Goal: Information Seeking & Learning: Find specific fact

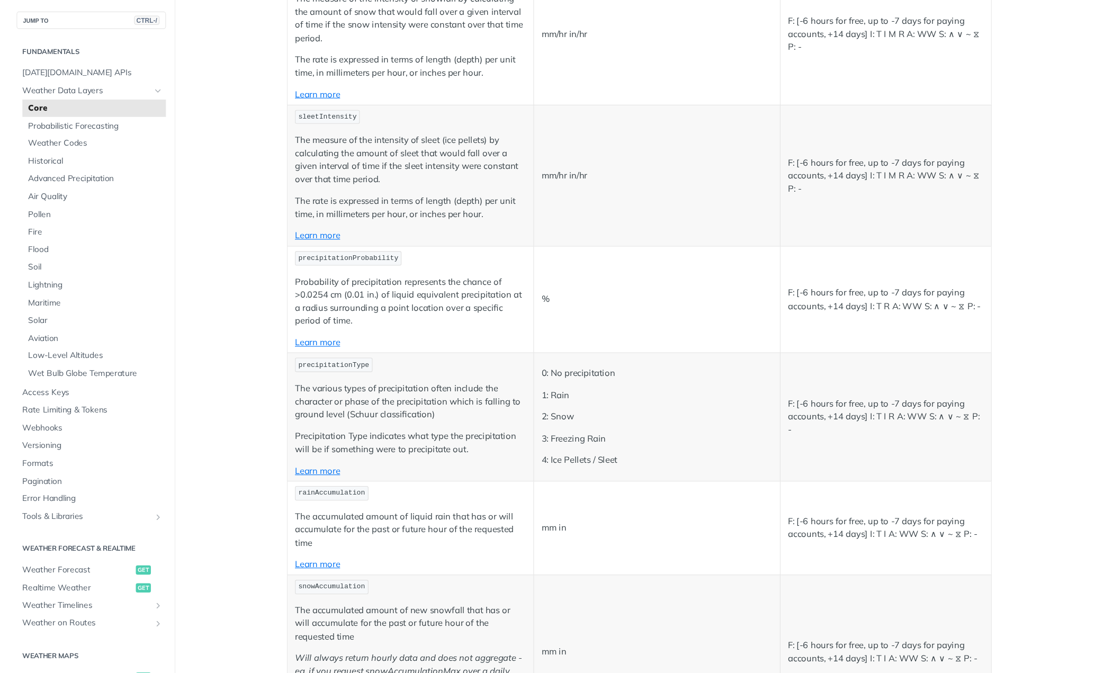
scroll to position [2541, 0]
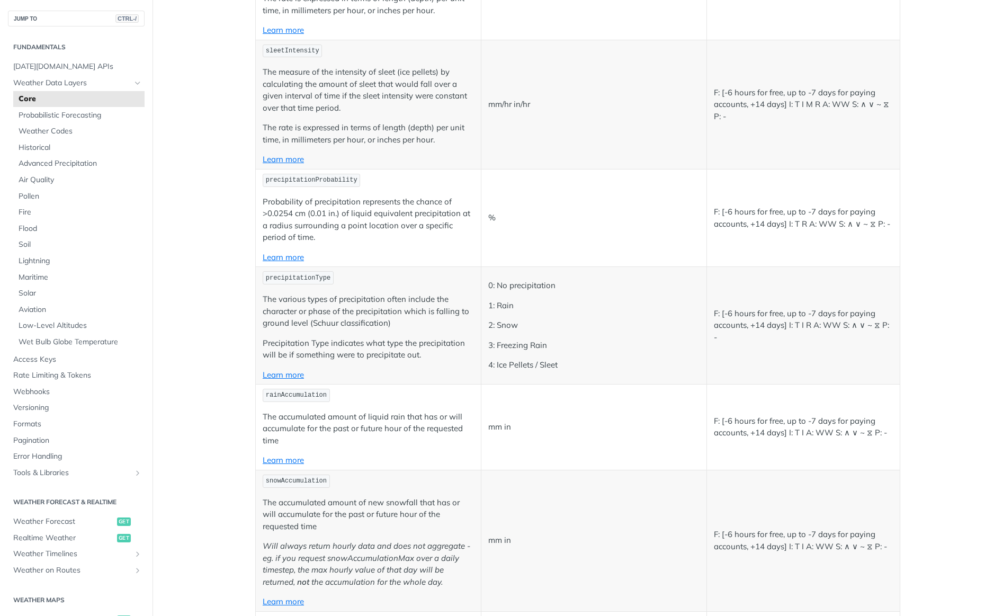
click at [307, 180] on span "precipitationProbability" at bounding box center [312, 179] width 92 height 7
copy span "precipitationProbability"
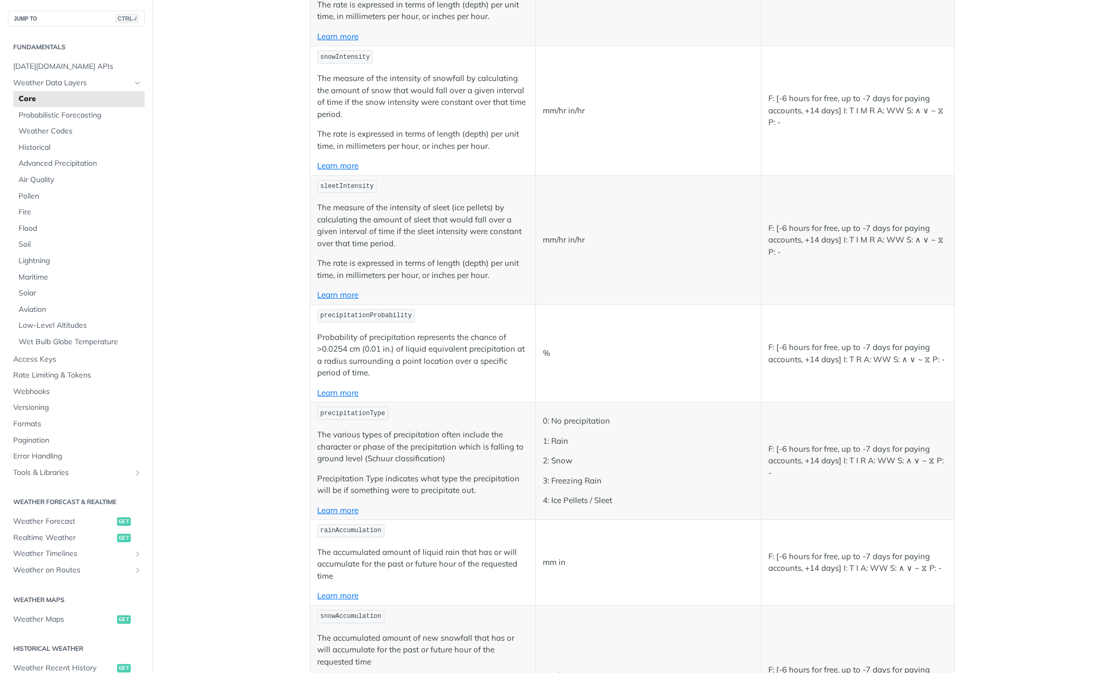
scroll to position [2436, 0]
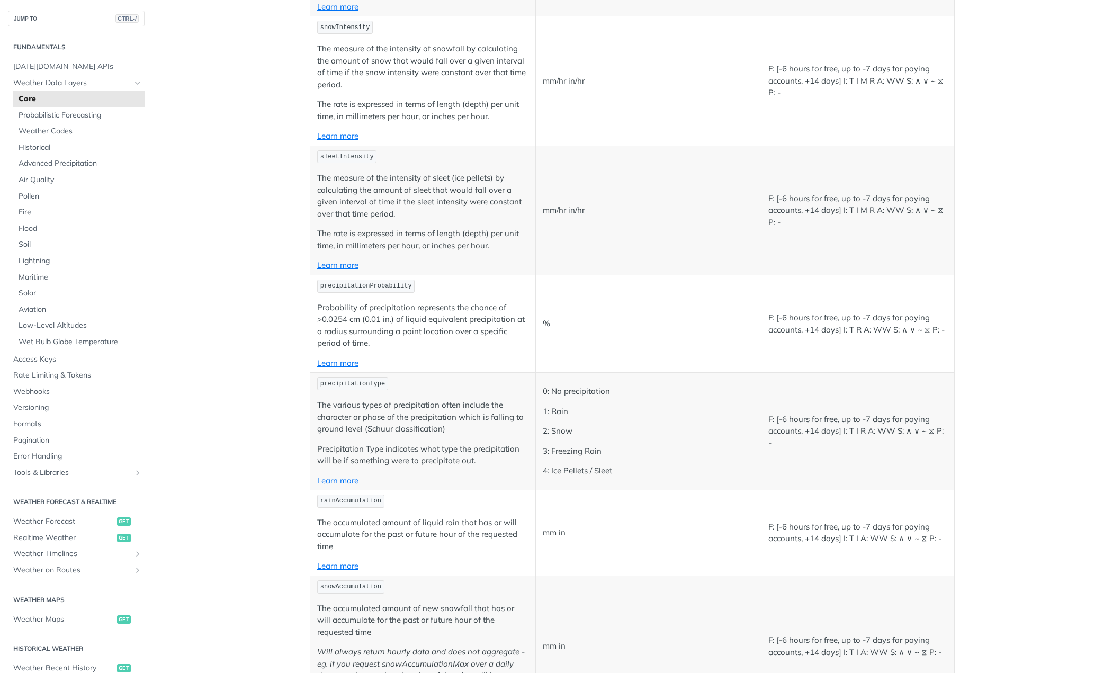
click at [345, 284] on span "precipitationProbability" at bounding box center [366, 285] width 92 height 7
copy span "precipitationProbability"
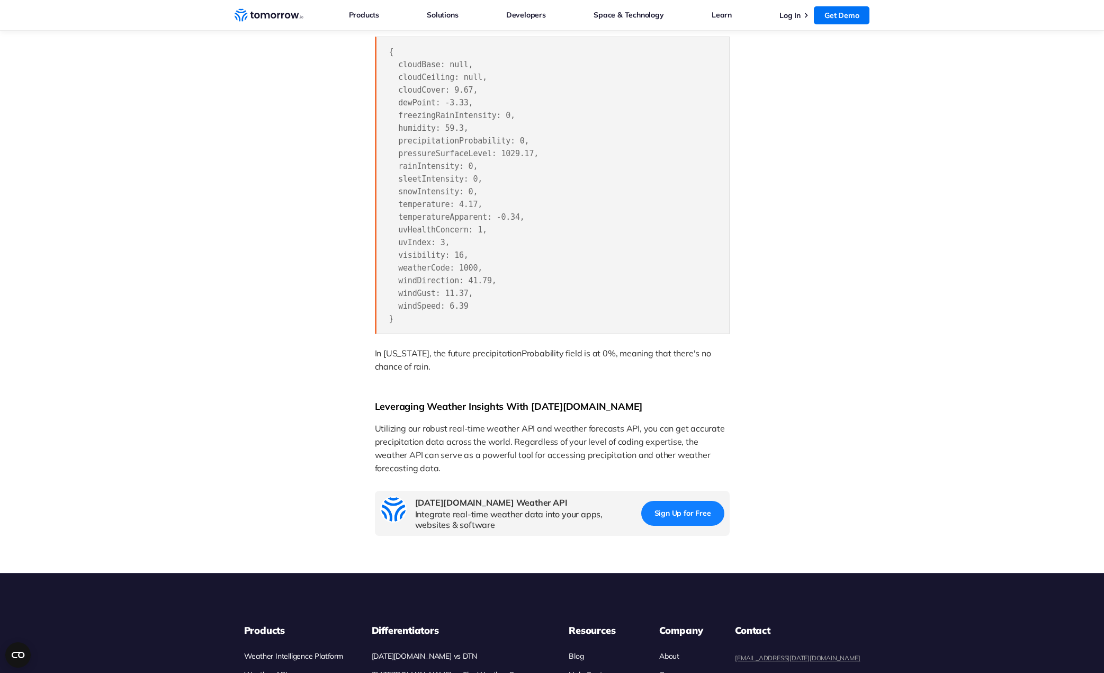
scroll to position [2012, 0]
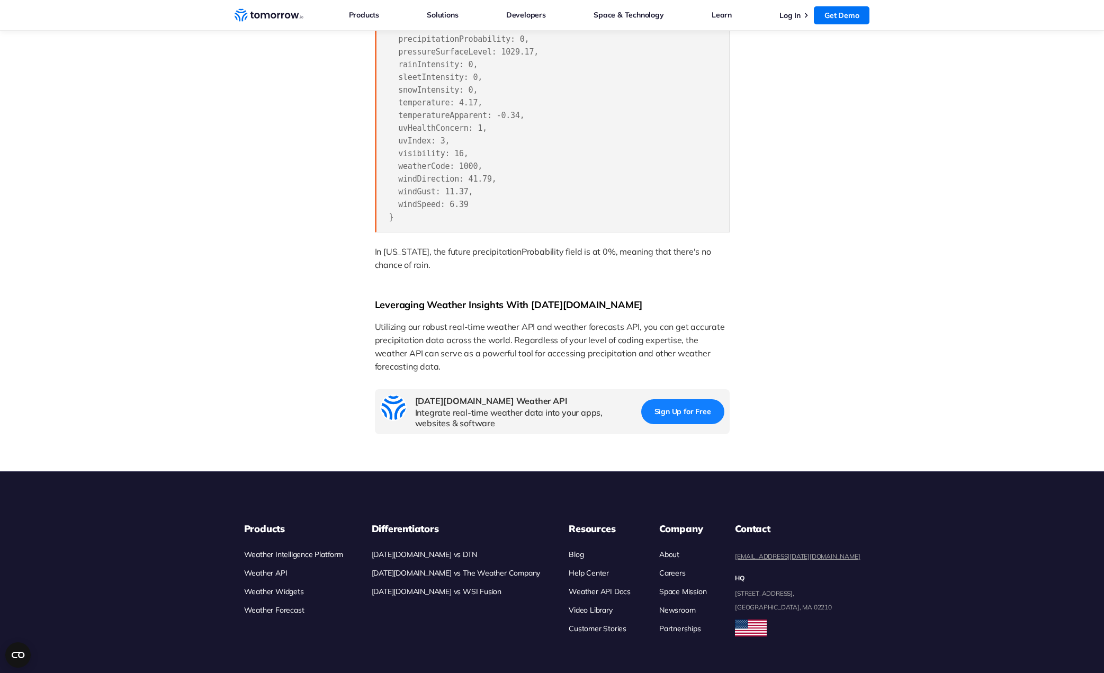
drag, startPoint x: 300, startPoint y: 301, endPoint x: 315, endPoint y: 300, distance: 14.8
drag, startPoint x: 315, startPoint y: 300, endPoint x: 210, endPoint y: 222, distance: 130.9
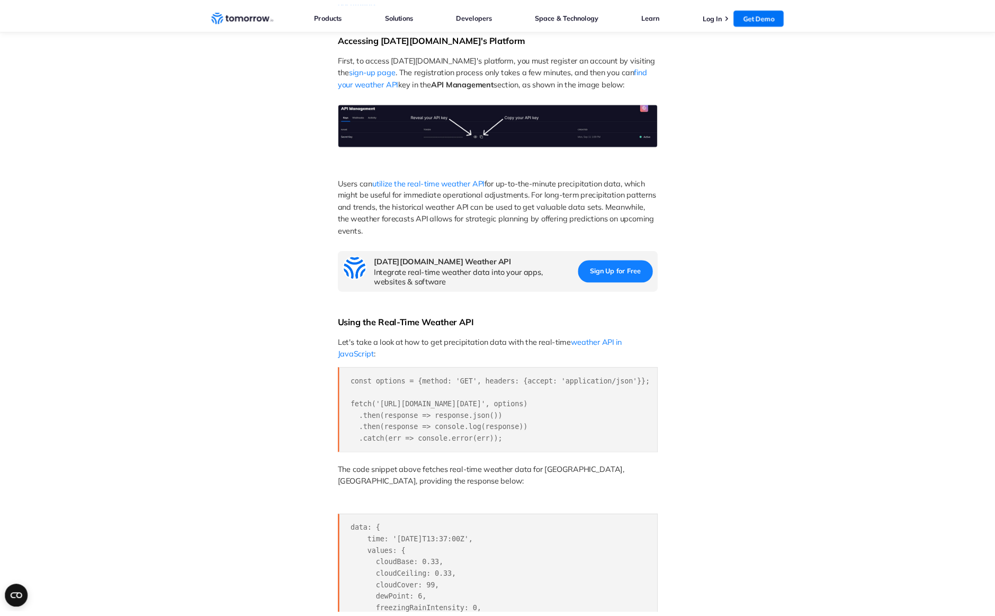
scroll to position [741, 0]
